Goal: Task Accomplishment & Management: Complete application form

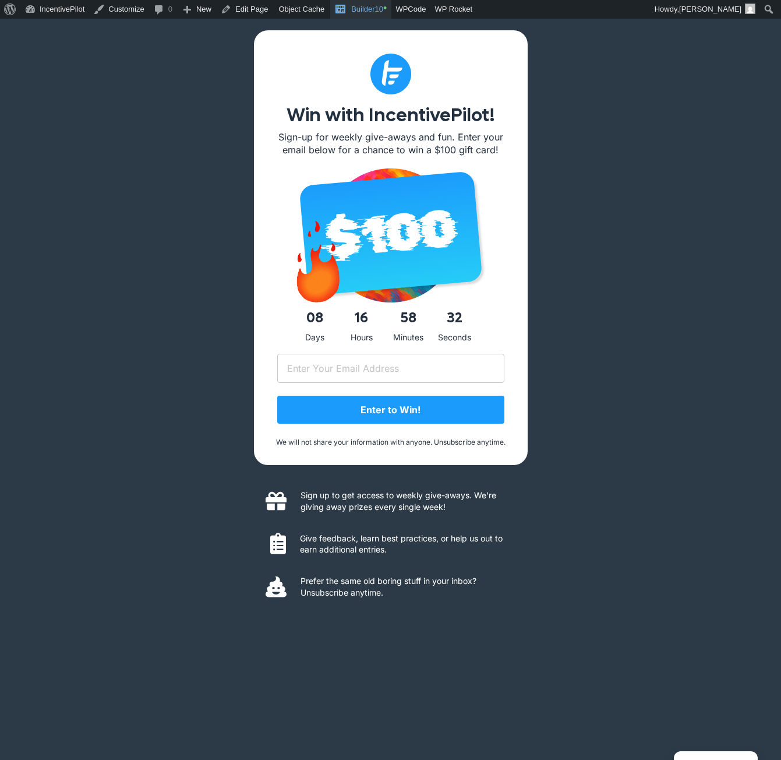
click at [376, 12] on link "Builder10 •" at bounding box center [360, 9] width 61 height 19
click at [357, 9] on link "Builder10 •" at bounding box center [360, 9] width 61 height 19
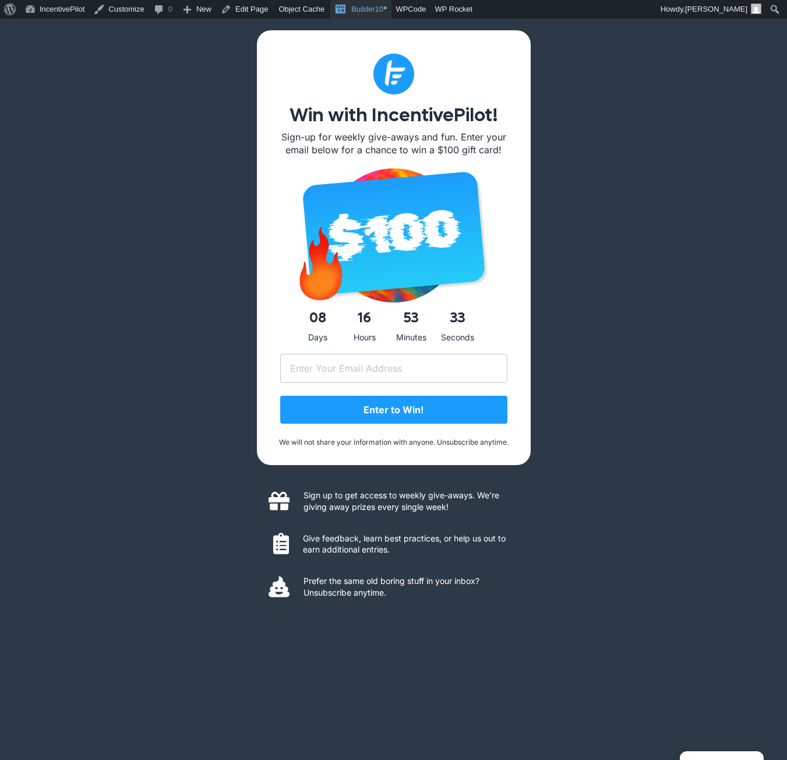
click at [364, 16] on link "Builder10 •" at bounding box center [360, 9] width 61 height 19
click at [351, 371] on input "Email (Required)" at bounding box center [393, 368] width 227 height 29
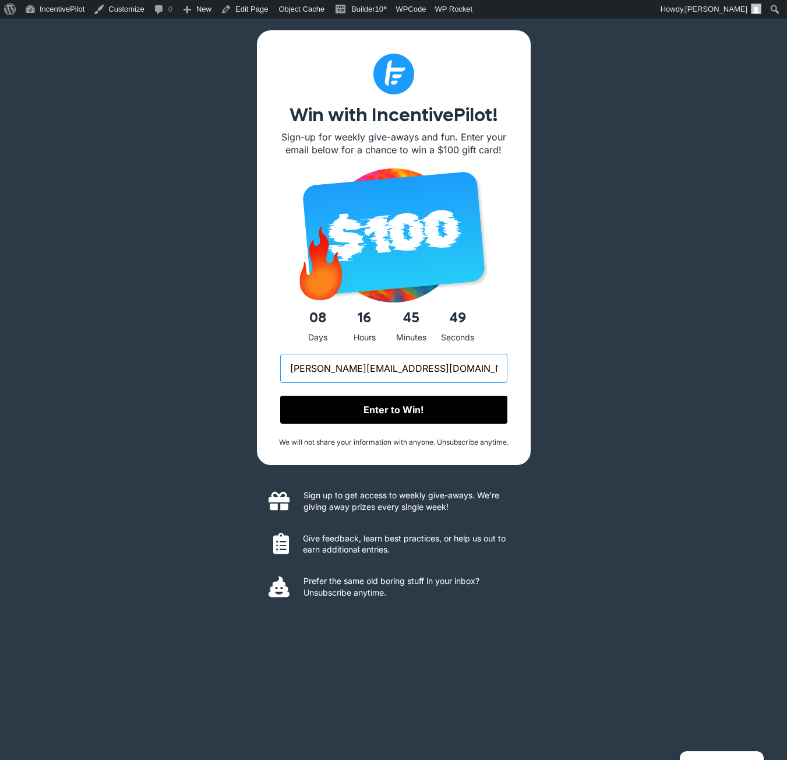
type input "andrew+zohotest@incentivepilot.com"
click at [423, 407] on input "Enter to Win!" at bounding box center [393, 410] width 227 height 28
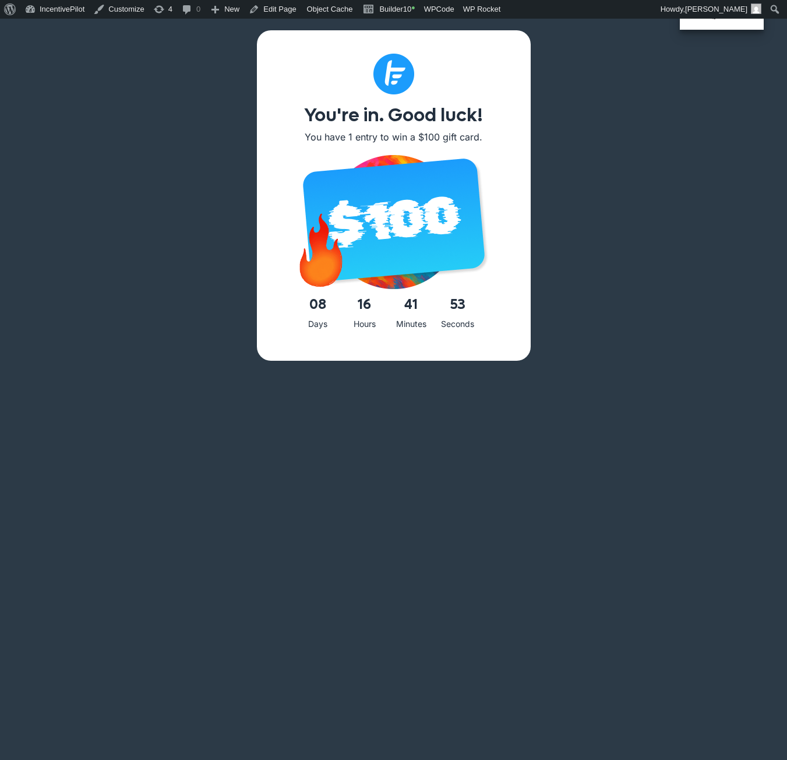
click at [727, 750] on body "Manage Consent To provide the best experiences, we use technologies like cookie…" at bounding box center [393, 399] width 787 height 760
click at [702, 60] on div "You're in. Good luck! You have 1 entry to win a $100 gift card. 08 Days 16 Hour…" at bounding box center [393, 399] width 787 height 760
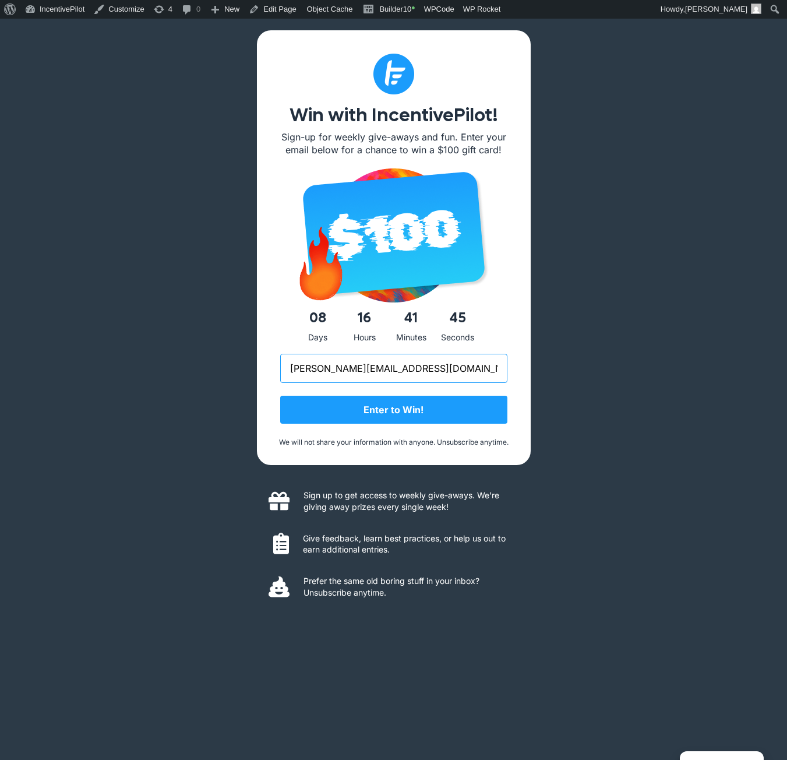
click at [436, 368] on input "andrew+zohotest@incentivepilot.com" at bounding box center [393, 368] width 227 height 29
click at [599, 362] on div "Win with IncentivePilot! Sign-up for weekly give-aways and fun. Enter your emai…" at bounding box center [393, 399] width 787 height 760
drag, startPoint x: 153, startPoint y: 146, endPoint x: 188, endPoint y: 125, distance: 41.1
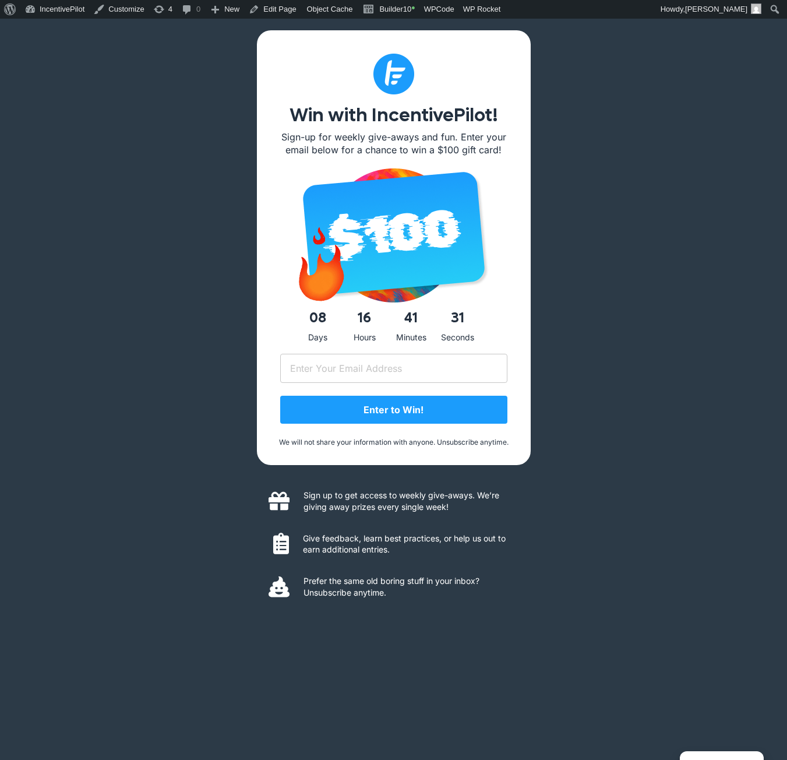
click at [153, 146] on div "Win with IncentivePilot! Sign-up for weekly give-aways and fun. Enter your emai…" at bounding box center [393, 399] width 787 height 760
click at [474, 370] on input "Email (Required)" at bounding box center [393, 368] width 227 height 29
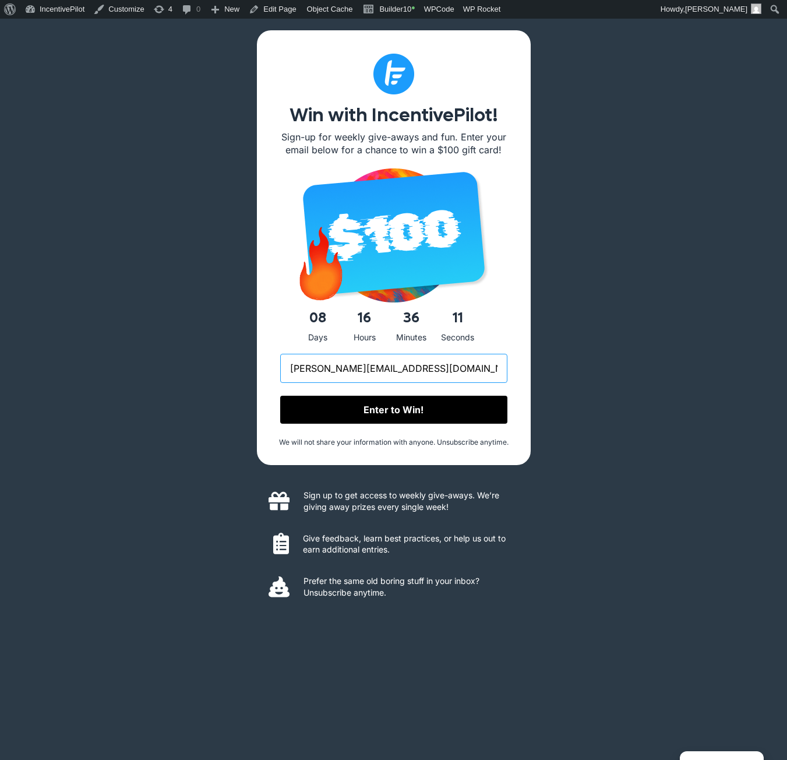
type input "andrew+ztest2@incentivepilot.com"
click at [413, 415] on input "Enter to Win!" at bounding box center [393, 410] width 227 height 28
